Goal: Task Accomplishment & Management: Manage account settings

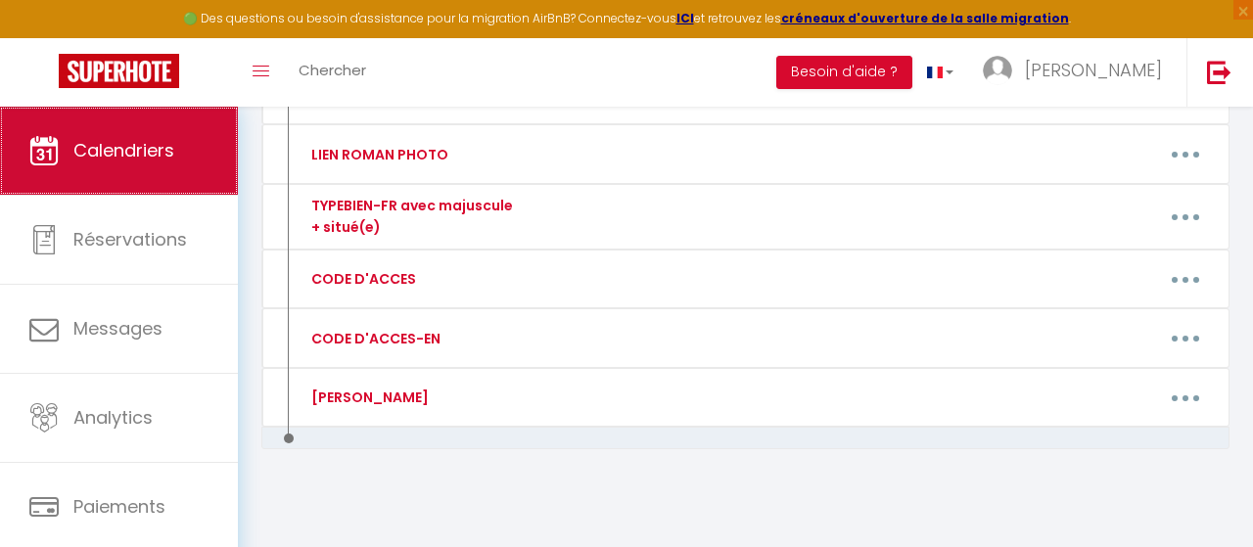
click at [99, 189] on link "Calendriers" at bounding box center [119, 151] width 238 height 88
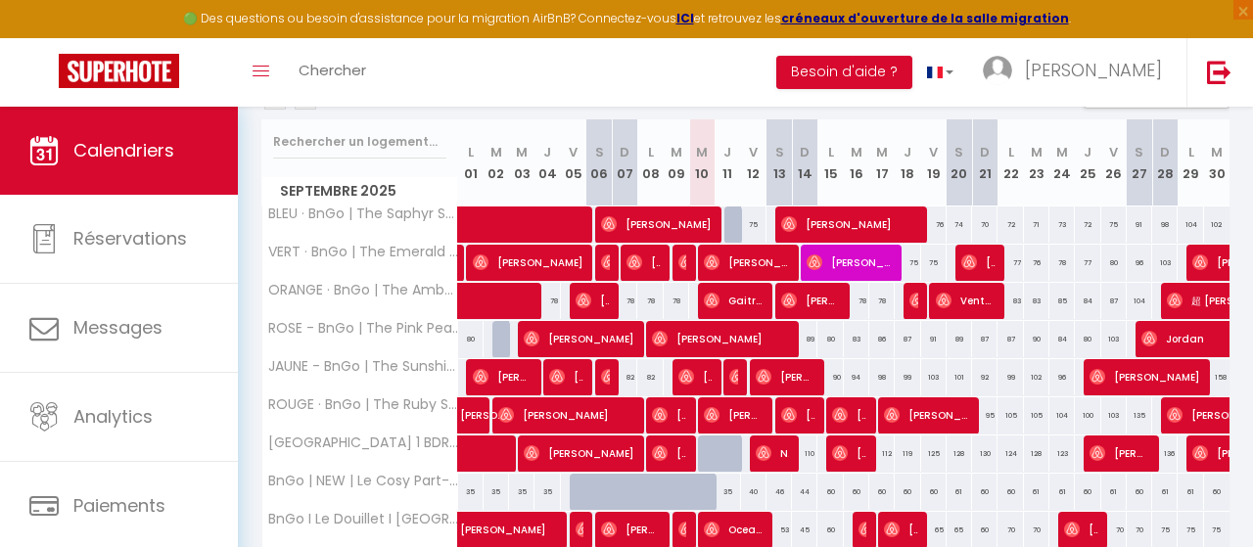
scroll to position [204, 0]
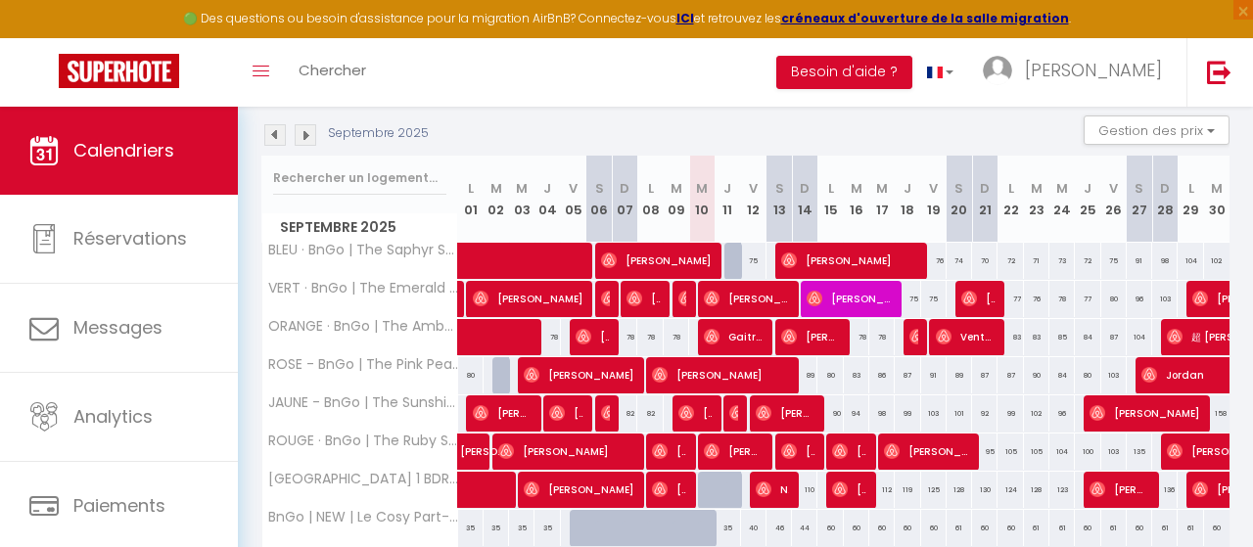
click at [741, 342] on span "Gaitree Balewsingh" at bounding box center [734, 336] width 60 height 37
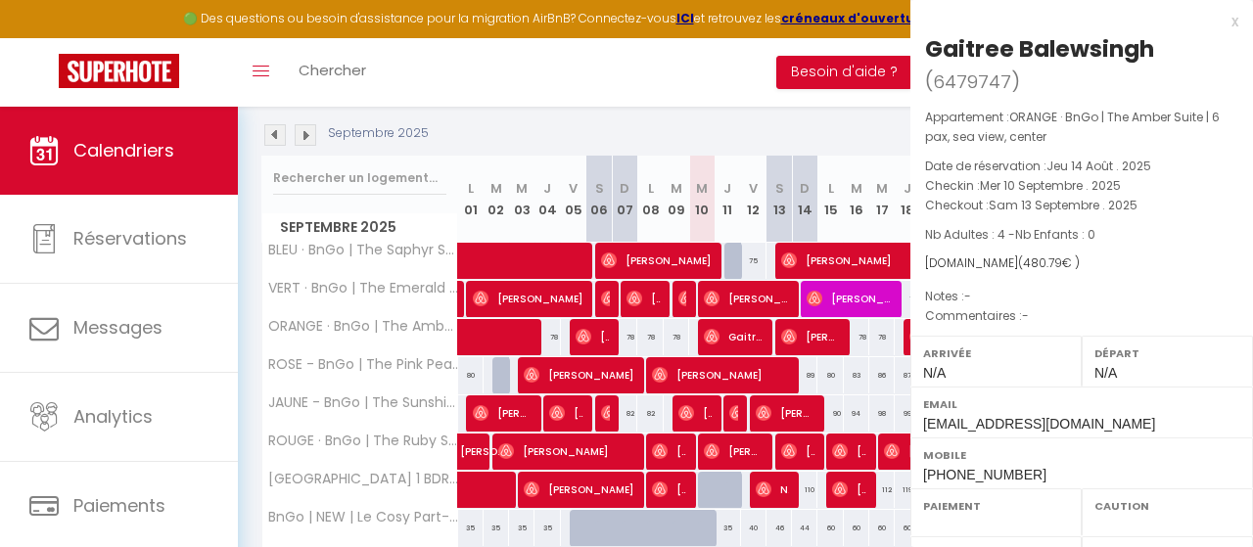
select select "OK"
select select "0"
select select "1"
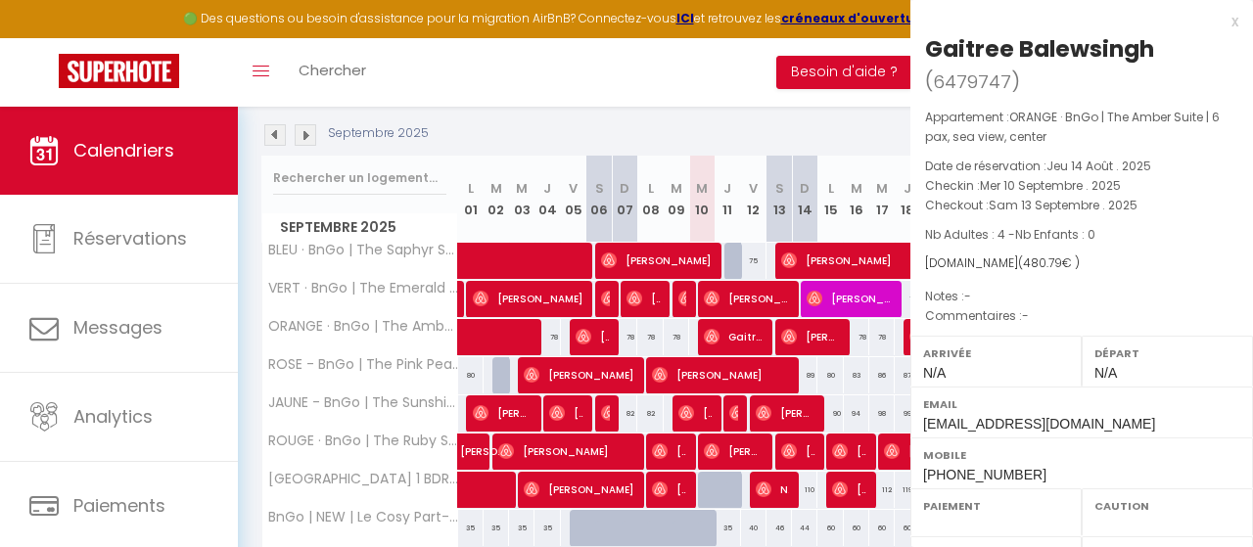
select select
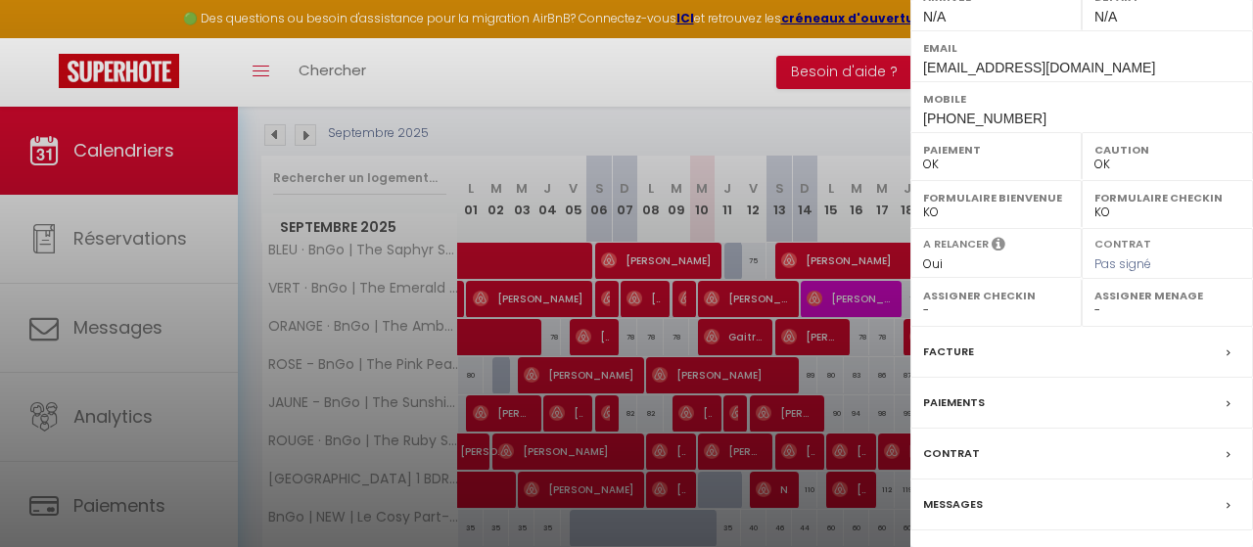
scroll to position [410, 0]
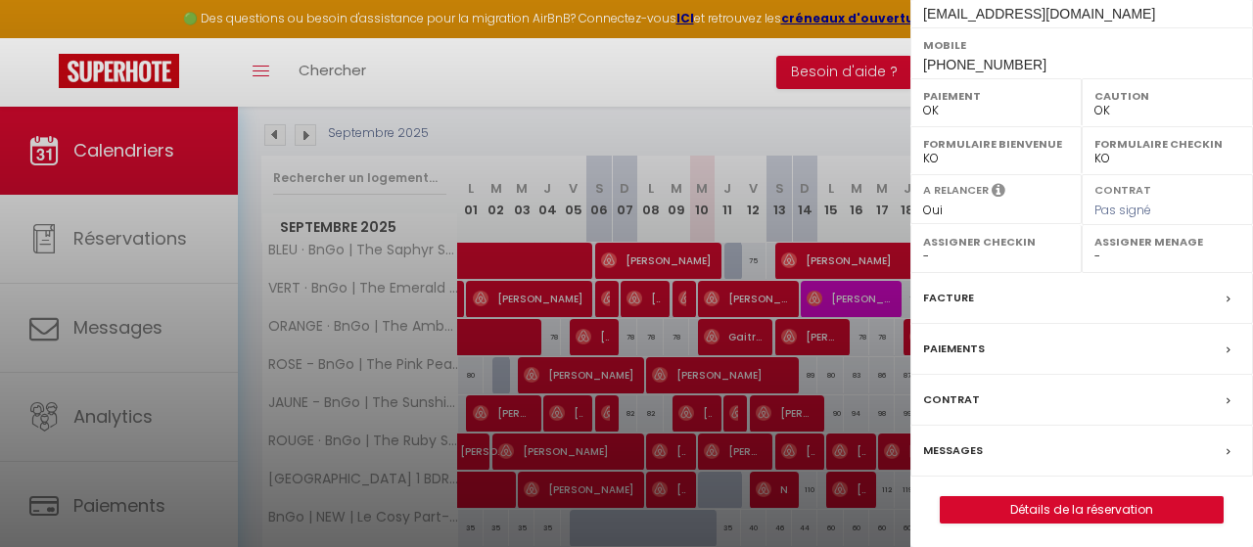
click at [1142, 440] on div "Messages" at bounding box center [1081, 451] width 343 height 51
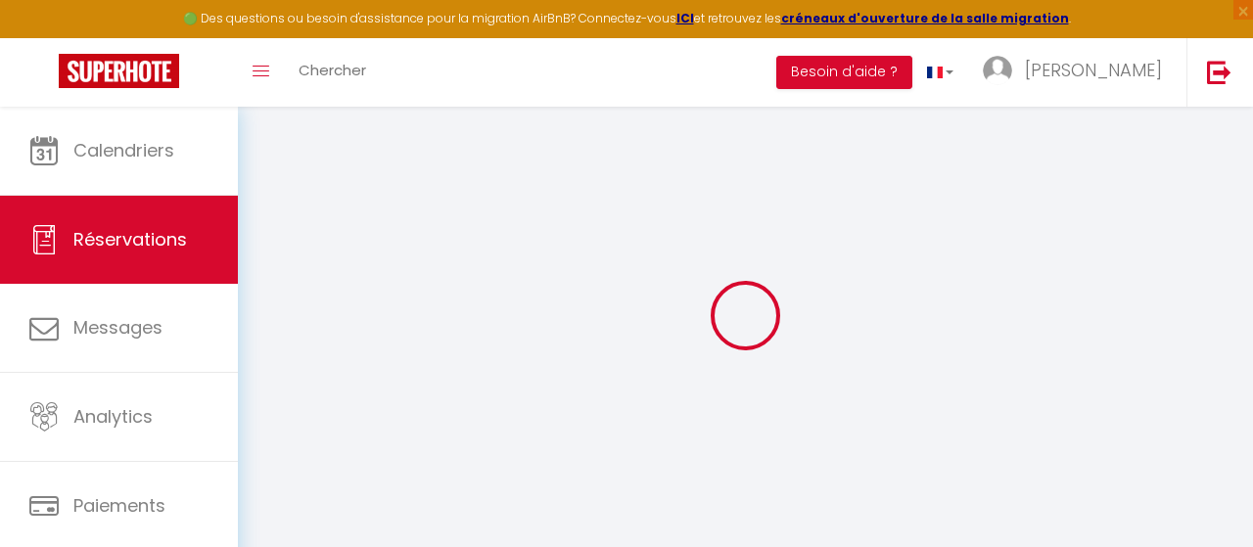
select select
checkbox input "false"
select select
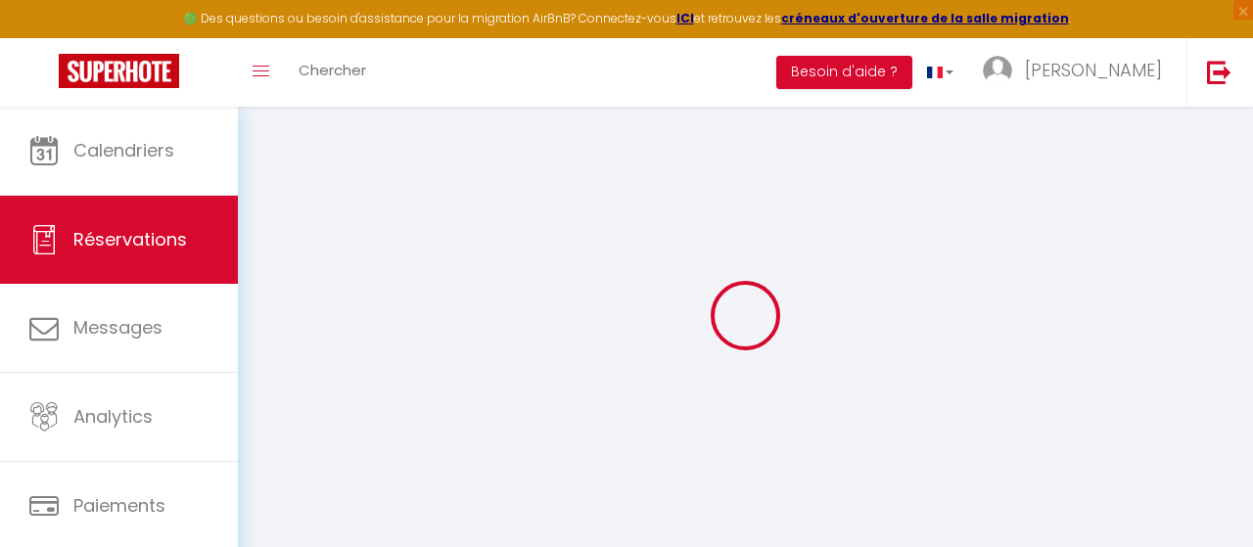
select select
checkbox input "false"
select select
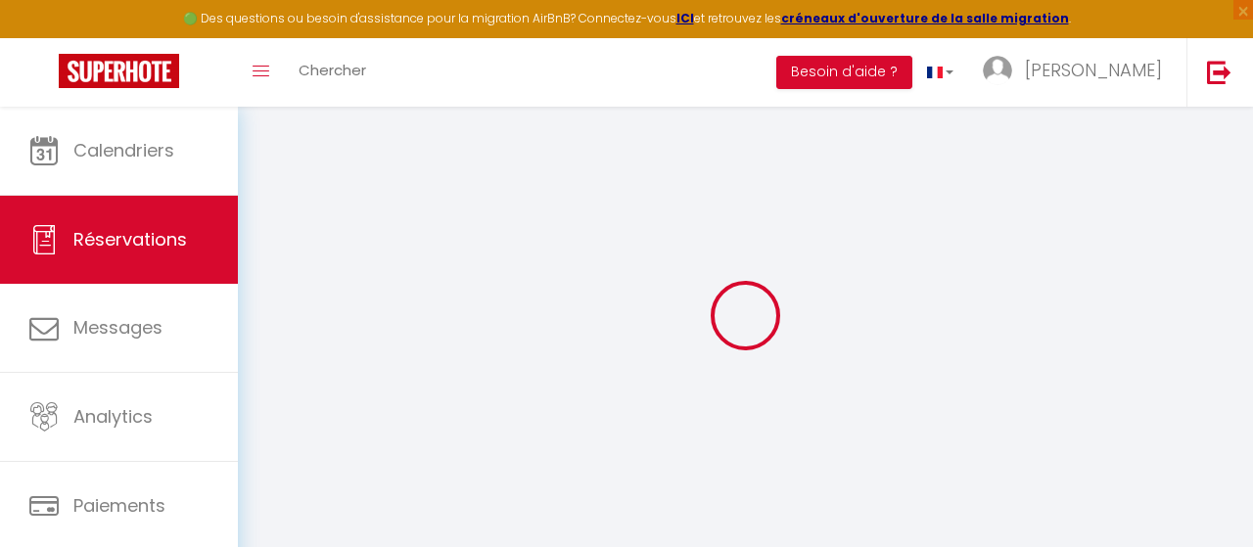
select select
checkbox input "false"
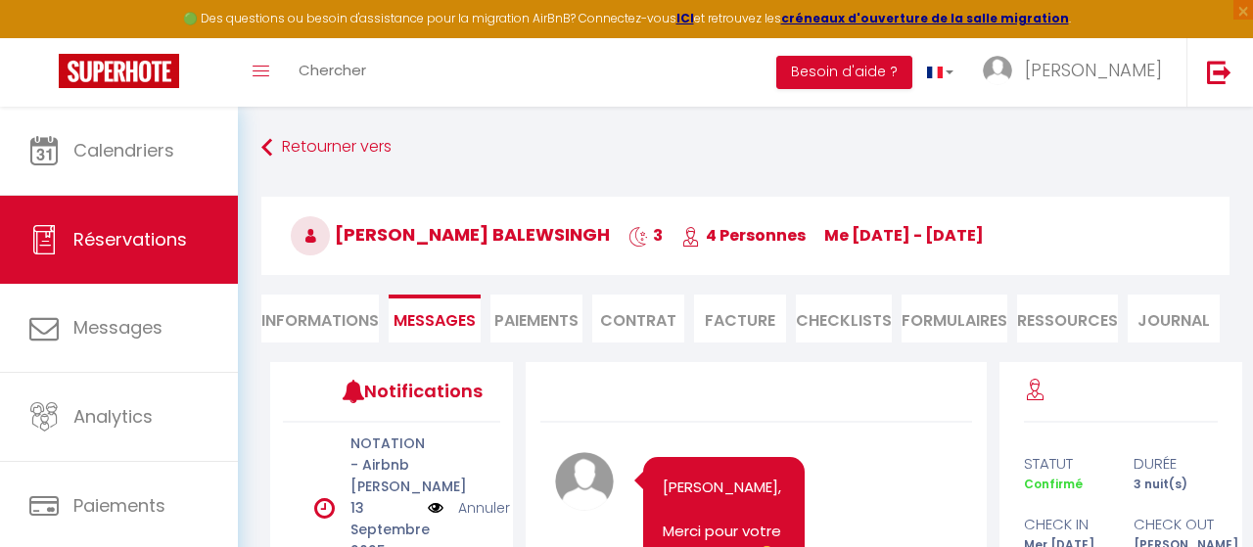
click at [453, 320] on span "Messages" at bounding box center [434, 320] width 82 height 23
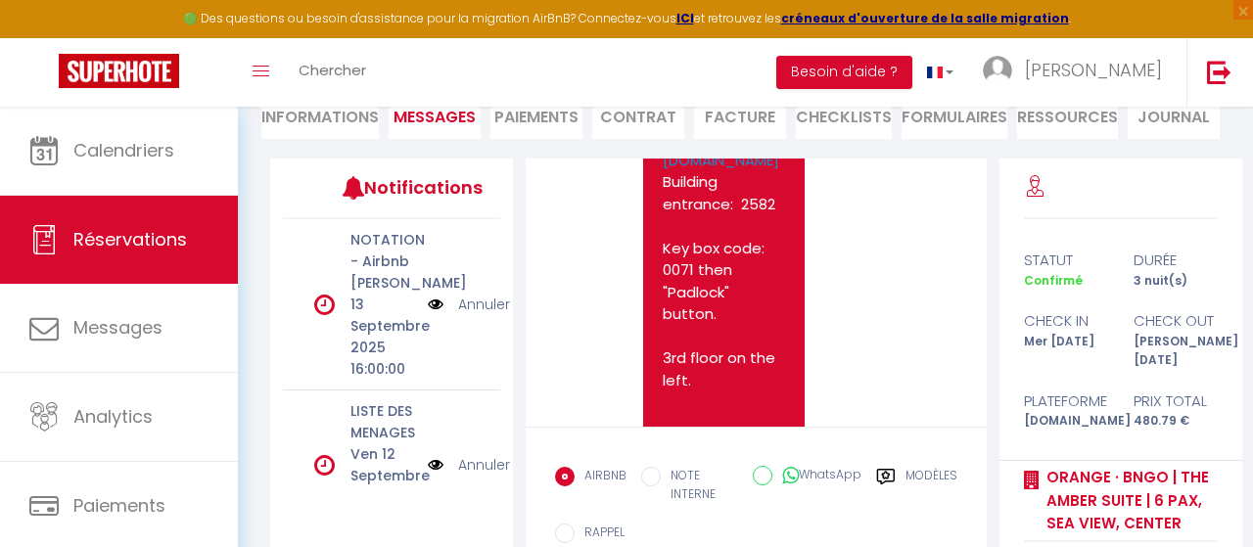
scroll to position [5472, 0]
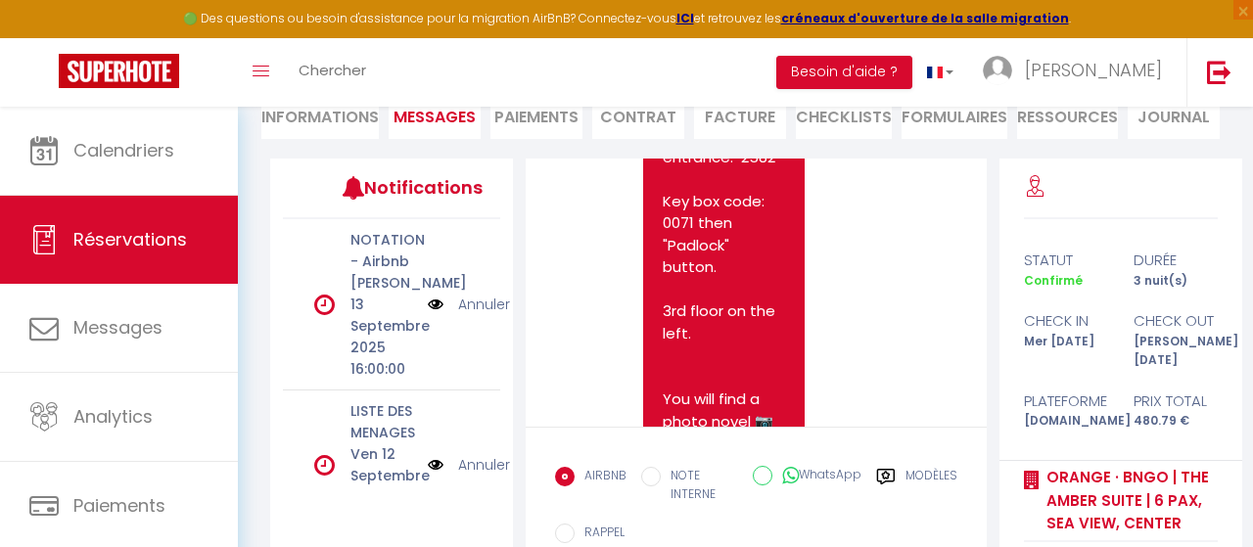
drag, startPoint x: 898, startPoint y: 324, endPoint x: 907, endPoint y: 320, distance: 10.5
click at [898, 325] on div "Note Sms Hello [PERSON_NAME], The accommodation located [STREET_ADDRESS][PERSON…" at bounding box center [755, 500] width 401 height 1636
